Goal: Task Accomplishment & Management: Manage account settings

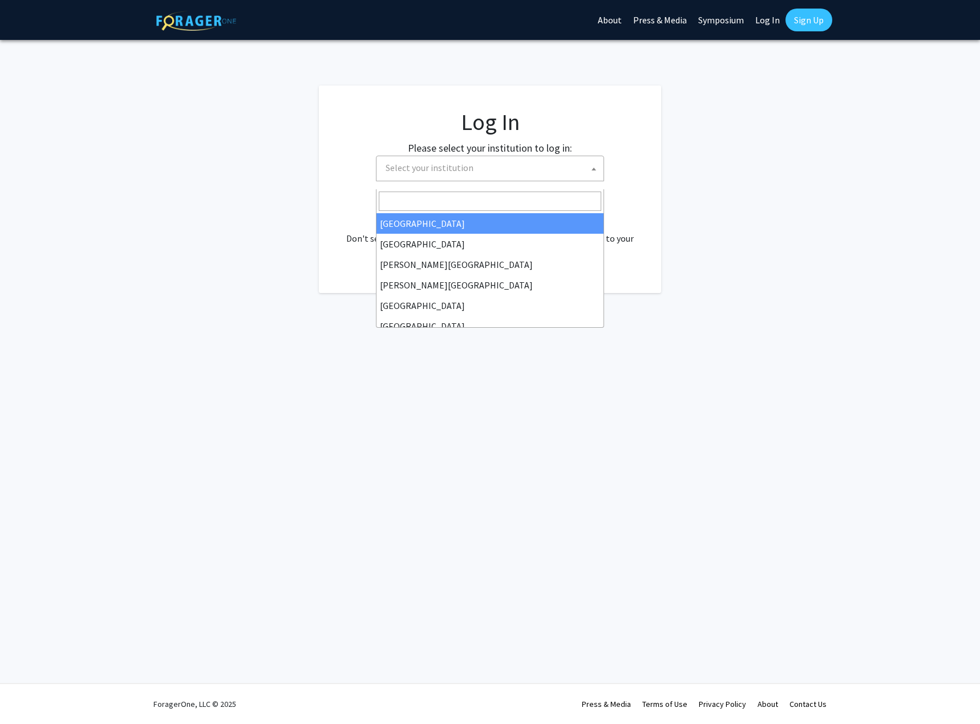
click at [448, 173] on span "Select your institution" at bounding box center [429, 167] width 88 height 11
select select "34"
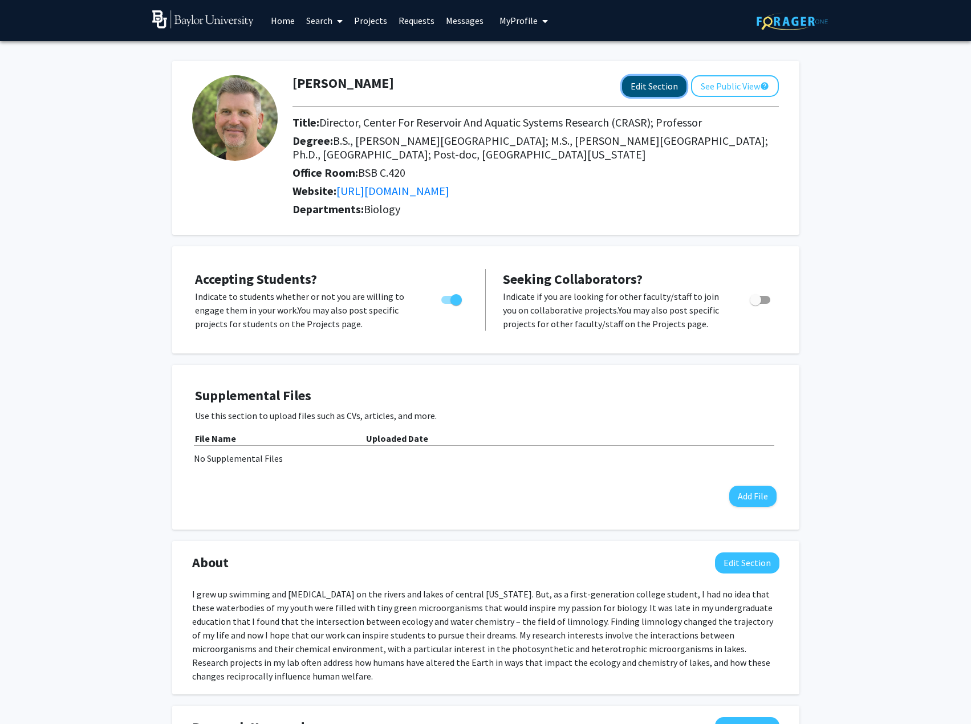
click at [622, 96] on button "Edit Section" at bounding box center [654, 86] width 64 height 21
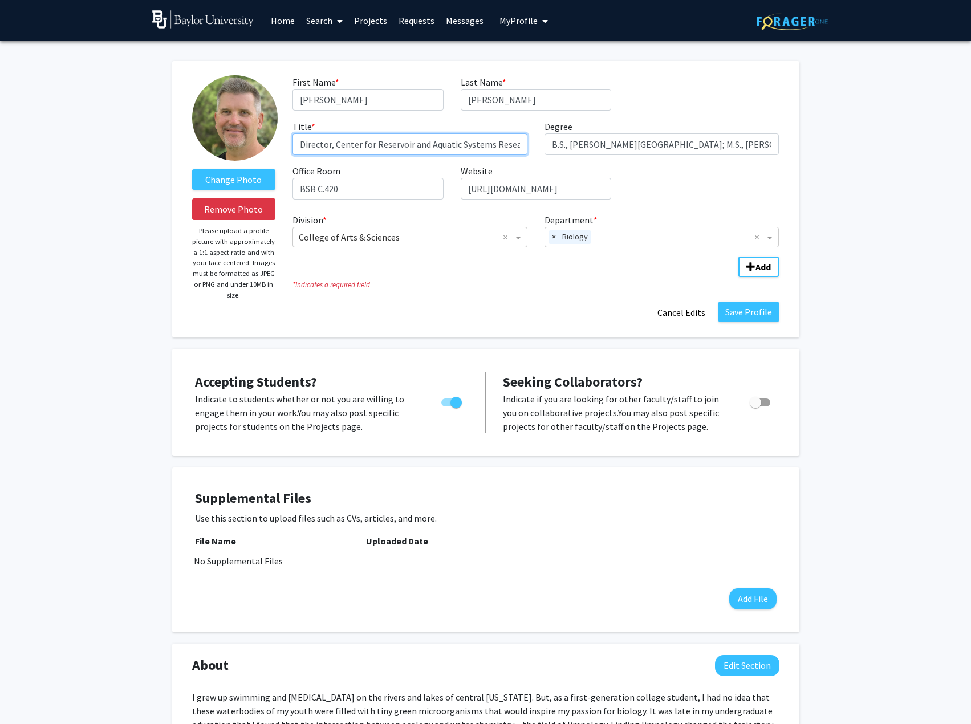
click at [382, 155] on input "Director, Center for Reservoir and Aquatic Systems Research (CRASR); Professor" at bounding box center [410, 144] width 235 height 22
click at [488, 155] on input "Director, Center for Reservoir and Aquatic Systems Research (CRASR); Professor" at bounding box center [410, 144] width 235 height 22
click at [738, 257] on button "Add" at bounding box center [758, 267] width 40 height 21
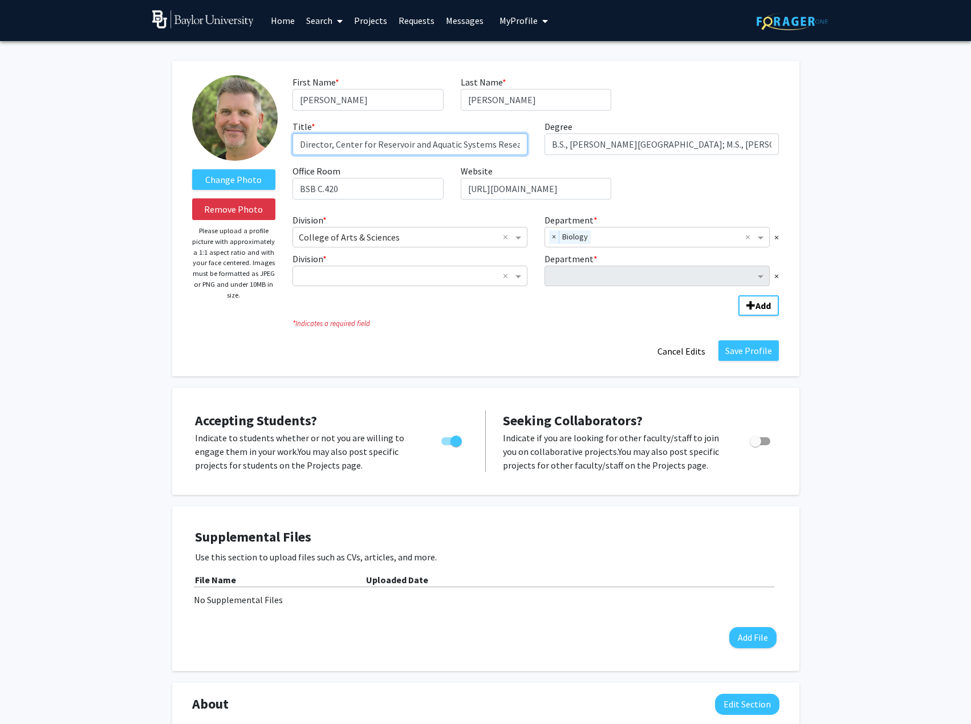
click at [301, 155] on input "Director, Center for Reservoir and Aquatic Systems Research (CRASR); Professor" at bounding box center [410, 144] width 235 height 22
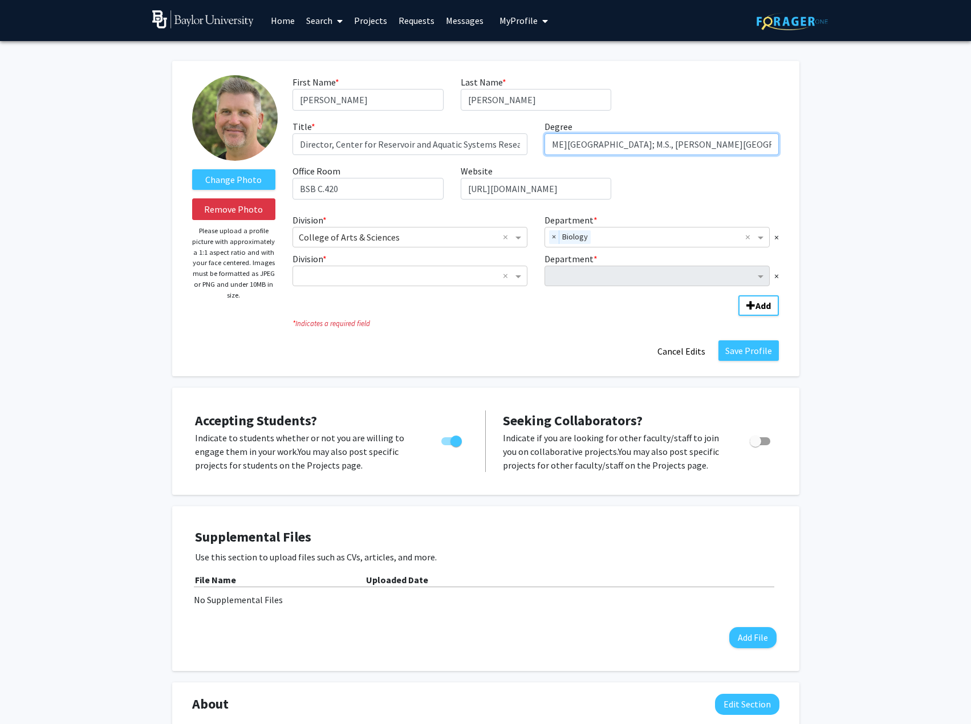
scroll to position [0, 355]
drag, startPoint x: 579, startPoint y: 157, endPoint x: 831, endPoint y: 163, distance: 252.1
click at [831, 163] on div "Change Photo Remove Photo Please upload a profile picture with approximately a …" at bounding box center [485, 711] width 971 height 1340
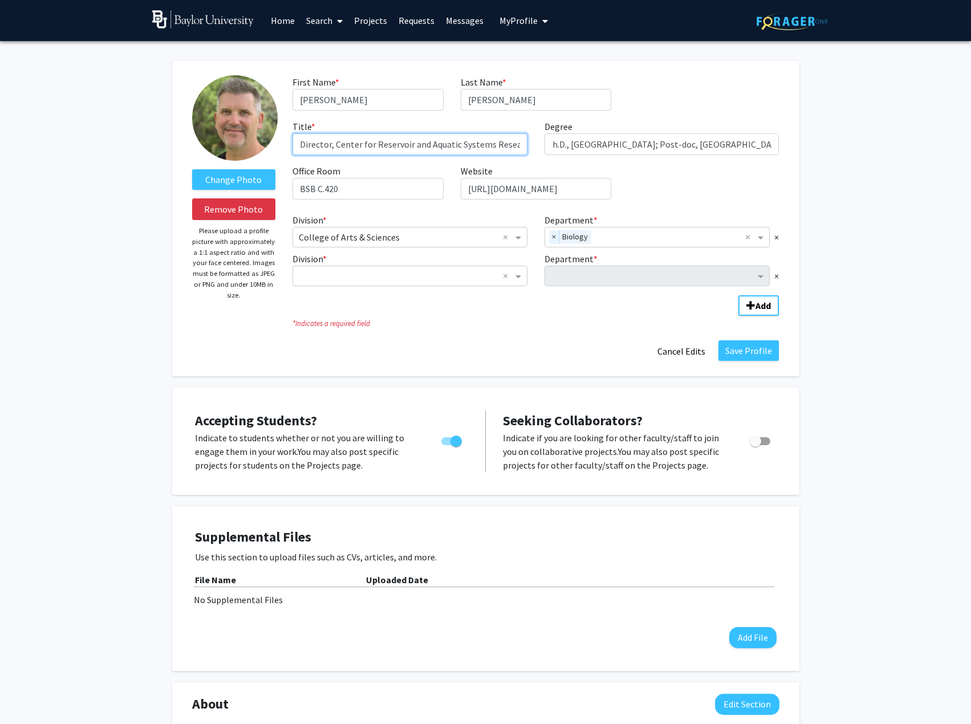
click at [376, 155] on input "Director, Center for Reservoir and Aquatic Systems Research (CRASR); Professor" at bounding box center [410, 144] width 235 height 22
click at [303, 155] on input "Director, Center for Reservoir and Aquatic Systems Research (CRASR); Professor" at bounding box center [410, 144] width 235 height 22
type input "Professor of Biology; Director, Center for Reservoir and Aquatic Systems Resear…"
click at [741, 361] on button "Save Profile" at bounding box center [748, 350] width 60 height 21
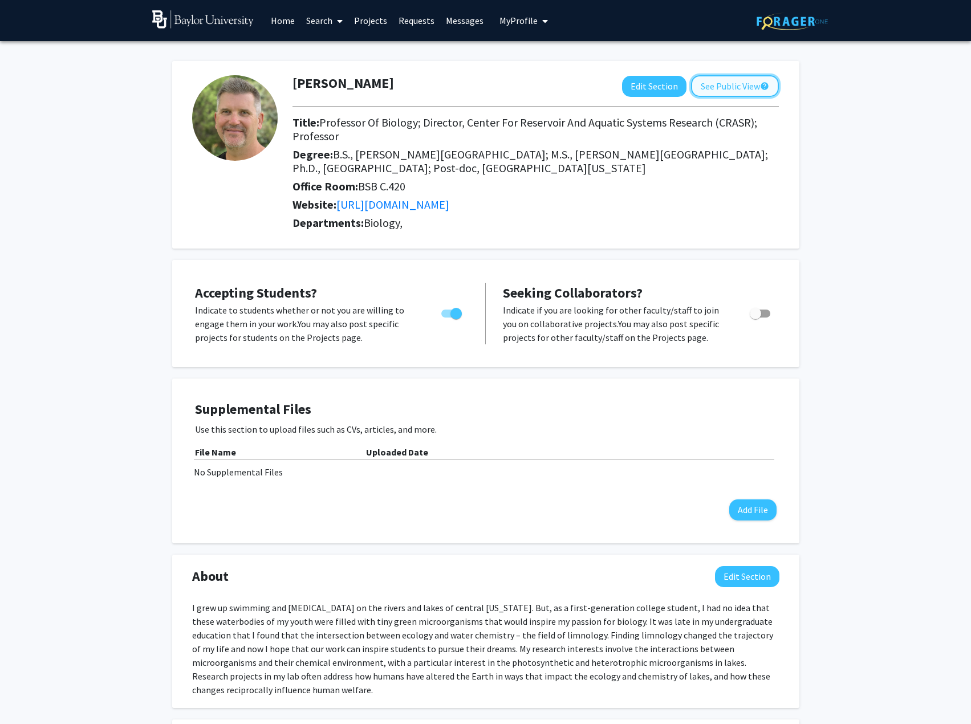
click at [724, 90] on button "See Public View help" at bounding box center [735, 86] width 88 height 22
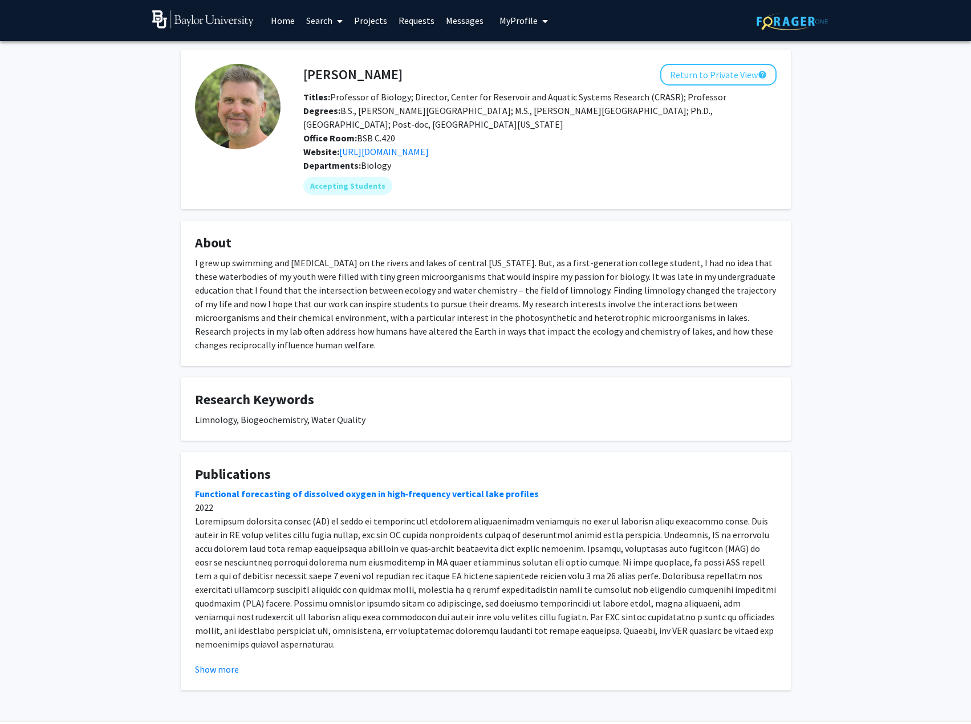
click at [770, 25] on img at bounding box center [792, 22] width 71 height 18
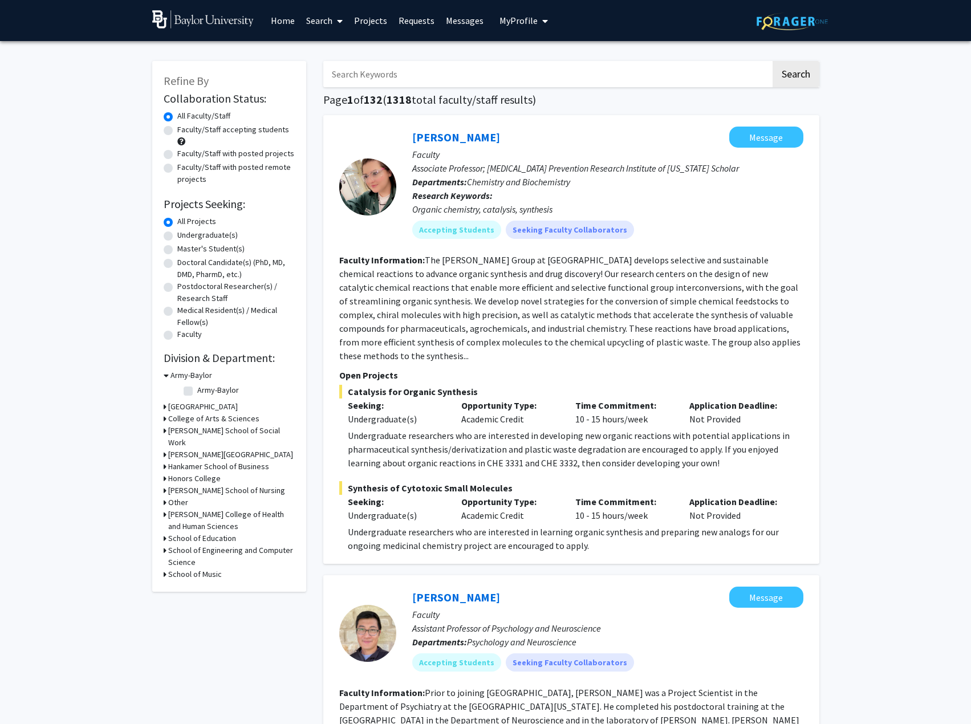
click at [177, 136] on label "Faculty/Staff accepting students" at bounding box center [233, 130] width 112 height 12
click at [177, 131] on input "Faculty/Staff accepting students" at bounding box center [180, 127] width 7 height 7
radio input "true"
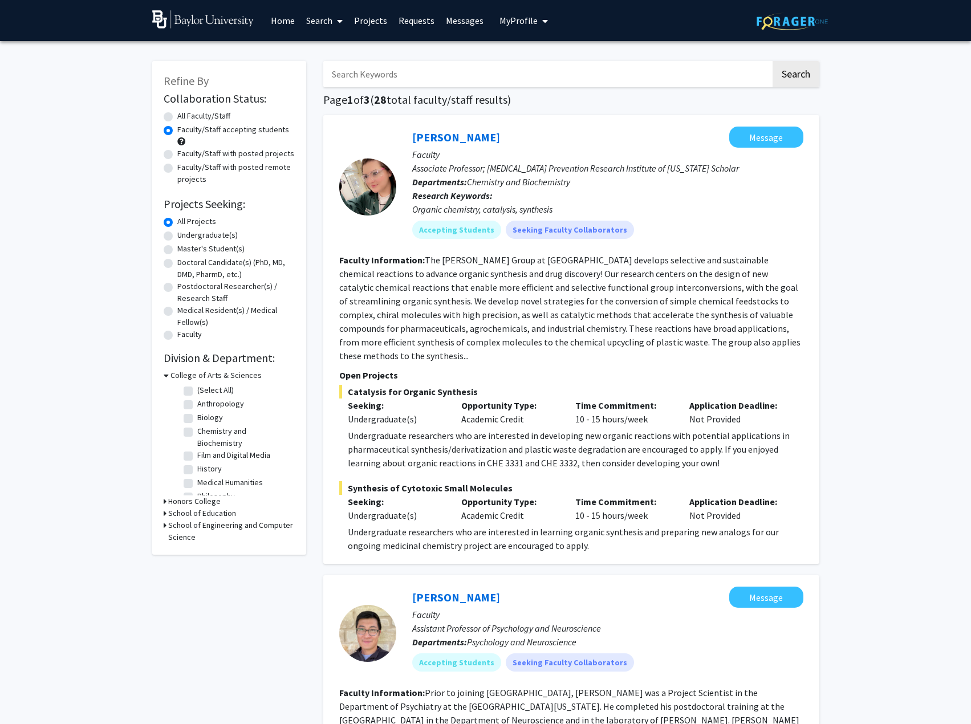
click at [197, 424] on label "Biology" at bounding box center [210, 418] width 26 height 12
click at [197, 419] on input "Biology" at bounding box center [200, 415] width 7 height 7
checkbox input "true"
